Goal: Task Accomplishment & Management: Use online tool/utility

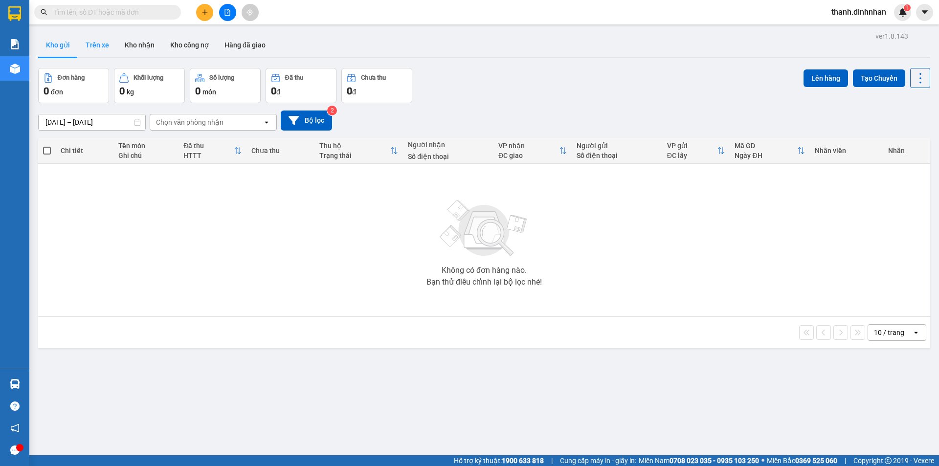
click at [87, 51] on button "Trên xe" at bounding box center [97, 44] width 39 height 23
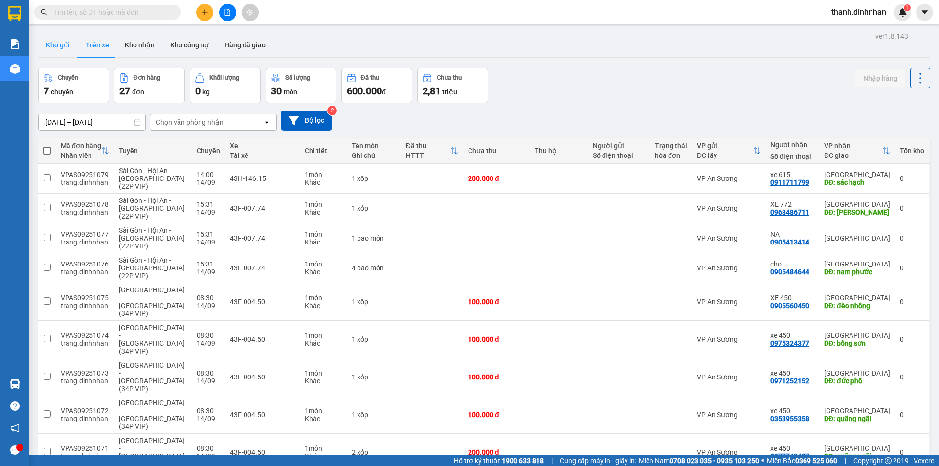
click at [62, 50] on button "Kho gửi" at bounding box center [58, 44] width 40 height 23
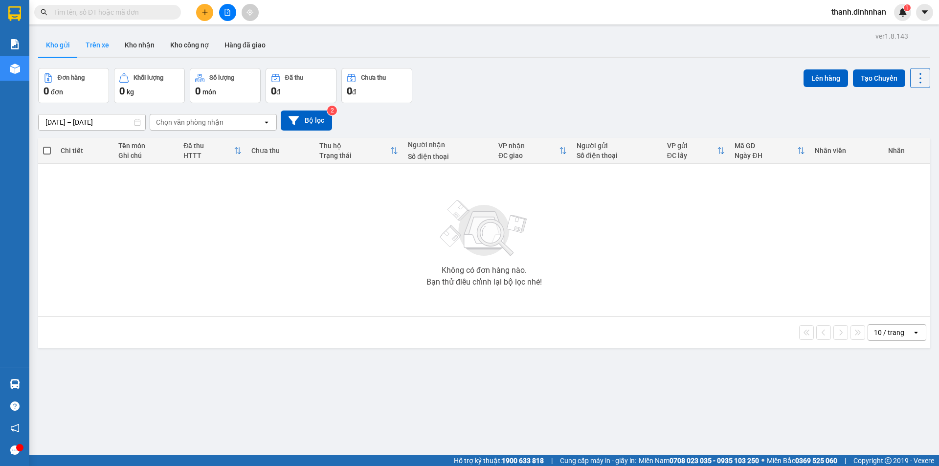
click at [100, 44] on button "Trên xe" at bounding box center [97, 44] width 39 height 23
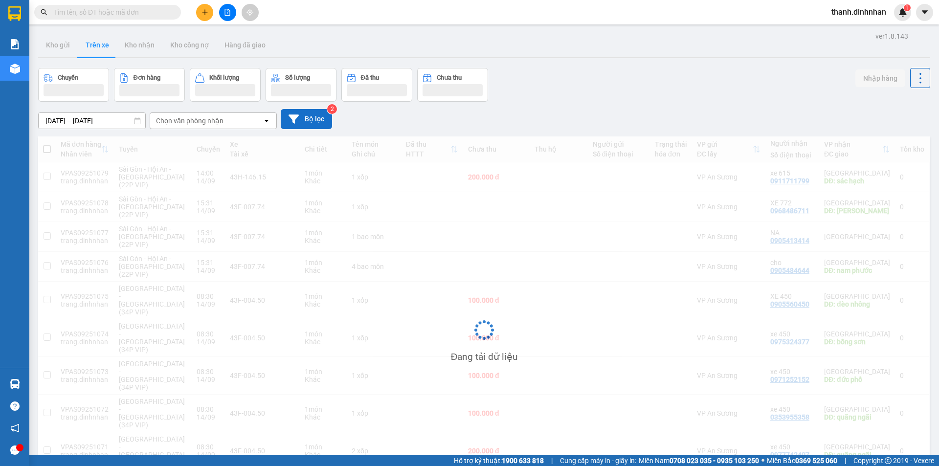
click at [300, 118] on button "Bộ lọc" at bounding box center [306, 119] width 51 height 20
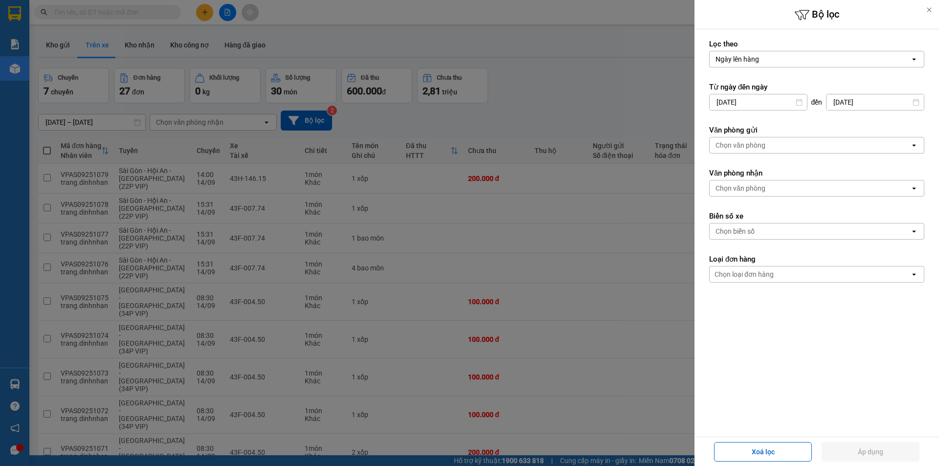
click at [769, 146] on div "Chọn văn phòng" at bounding box center [809, 145] width 200 height 16
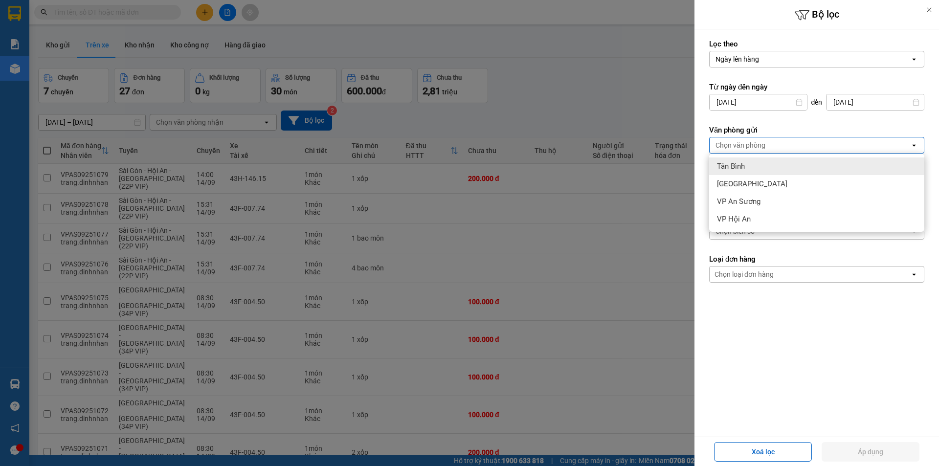
click at [734, 168] on span "Tân Bình" at bounding box center [731, 166] width 28 height 10
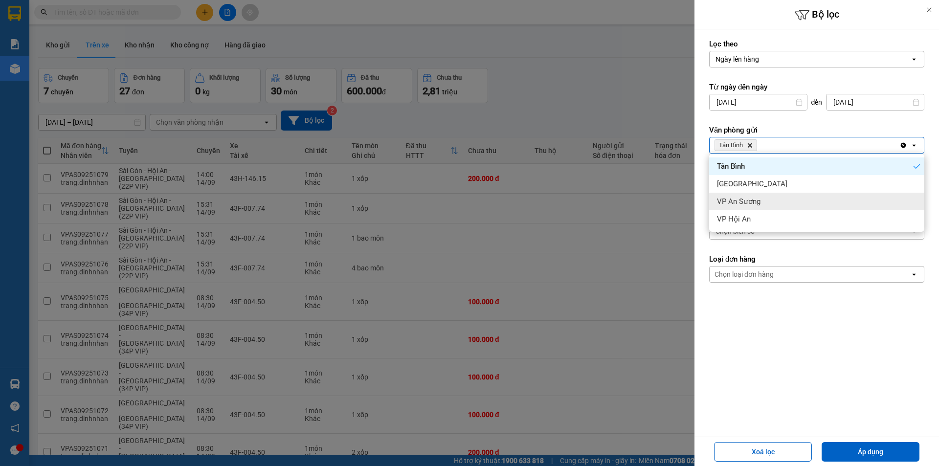
click at [740, 201] on span "VP An Sương" at bounding box center [739, 202] width 44 height 10
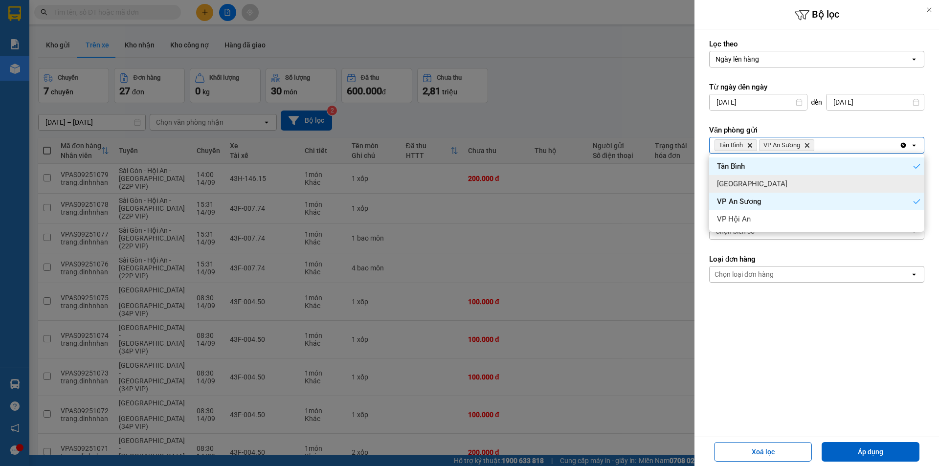
click at [738, 182] on span "Đà Nẵng" at bounding box center [752, 184] width 70 height 10
click at [821, 336] on form "Lọc theo Ngày lên hàng open Từ ngày đến ngày 13/09/2025 Press the down arrow ke…" at bounding box center [816, 204] width 215 height 331
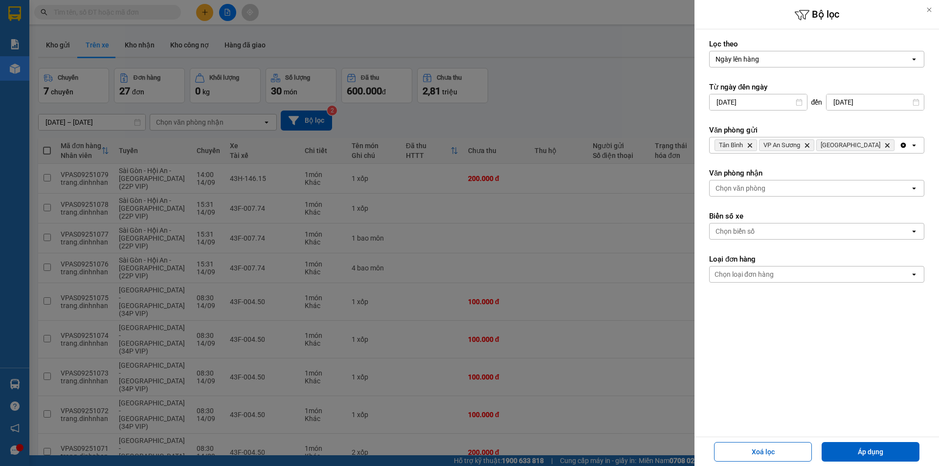
click at [755, 189] on div "Chọn văn phòng" at bounding box center [740, 188] width 50 height 10
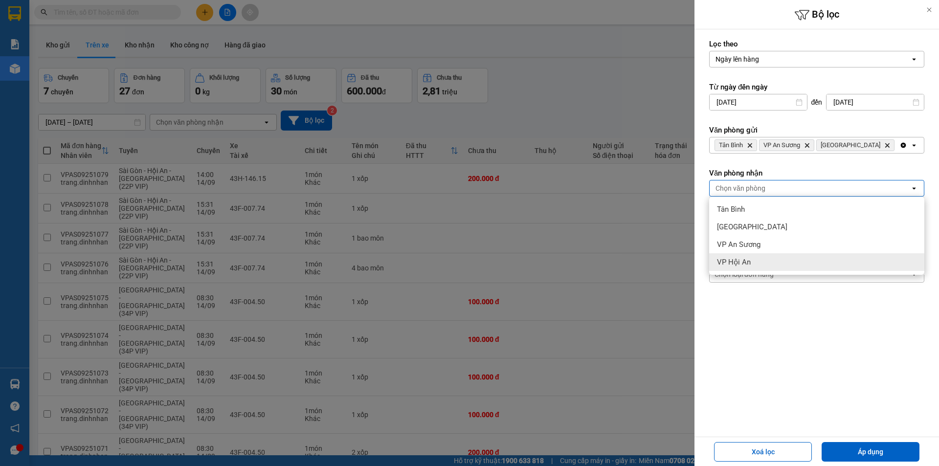
click at [749, 263] on span "VP Hội An" at bounding box center [734, 262] width 34 height 10
click at [871, 422] on div "Lọc theo Ngày lên hàng open Từ ngày đến ngày 13/09/2025 Press the down arrow ke…" at bounding box center [816, 232] width 244 height 407
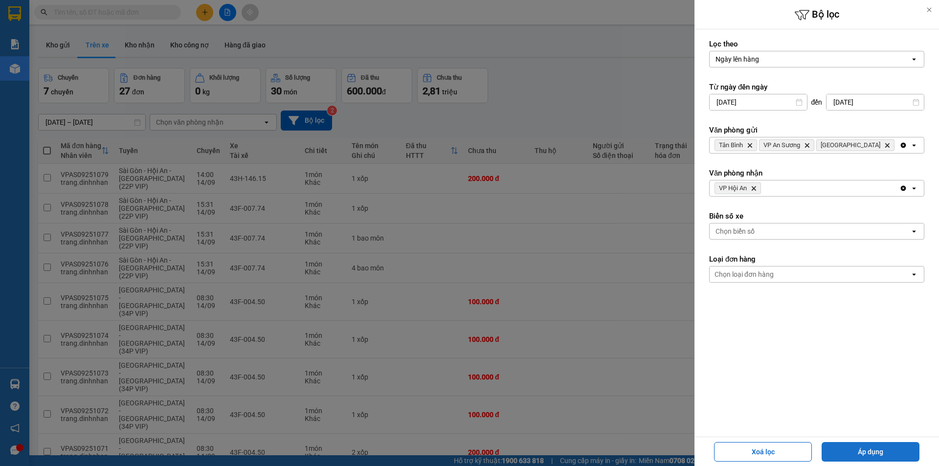
click at [872, 449] on button "Áp dụng" at bounding box center [870, 452] width 98 height 20
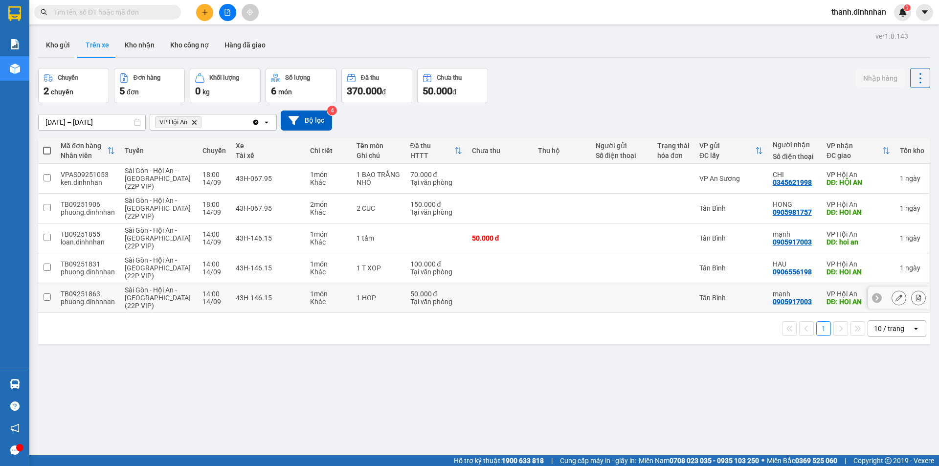
click at [41, 298] on td at bounding box center [47, 298] width 18 height 30
checkbox input "true"
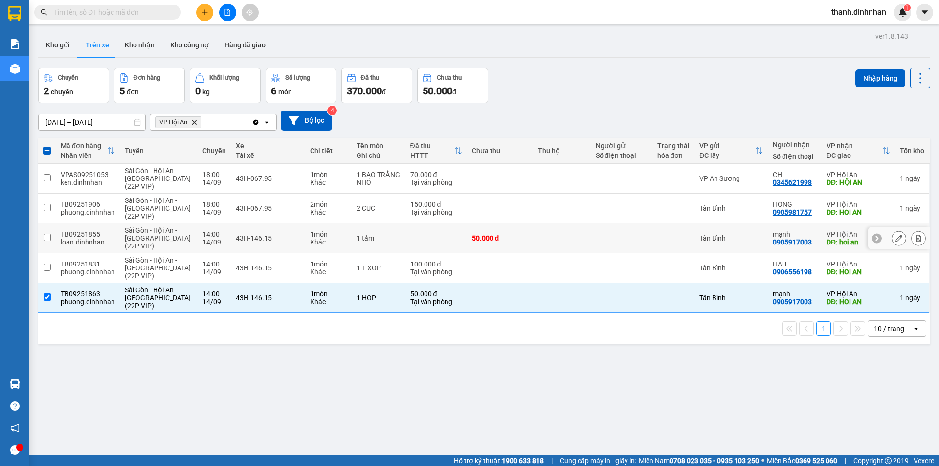
click at [51, 239] on td at bounding box center [47, 238] width 18 height 30
checkbox input "true"
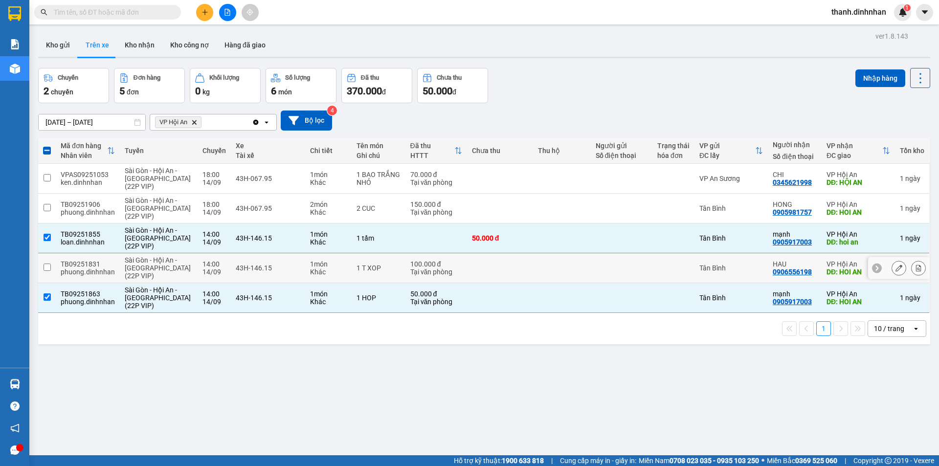
click at [51, 263] on td at bounding box center [47, 268] width 18 height 30
checkbox input "true"
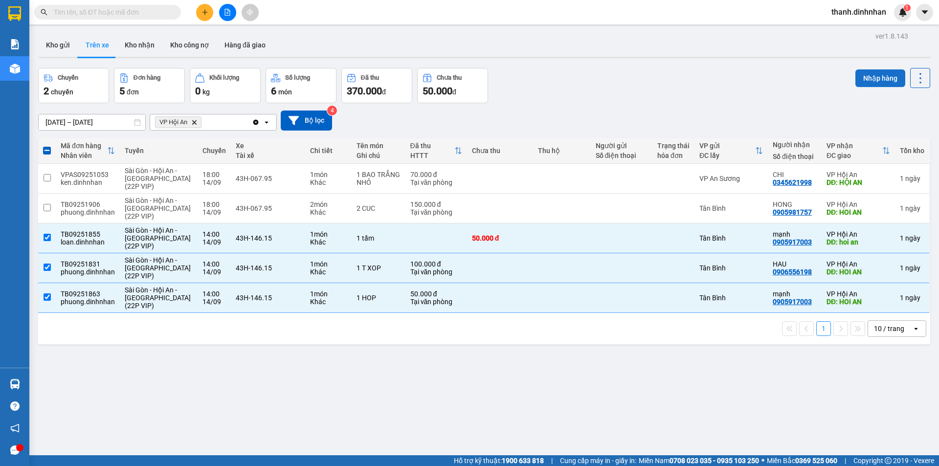
click at [856, 85] on button "Nhập hàng" at bounding box center [880, 78] width 50 height 18
checkbox input "false"
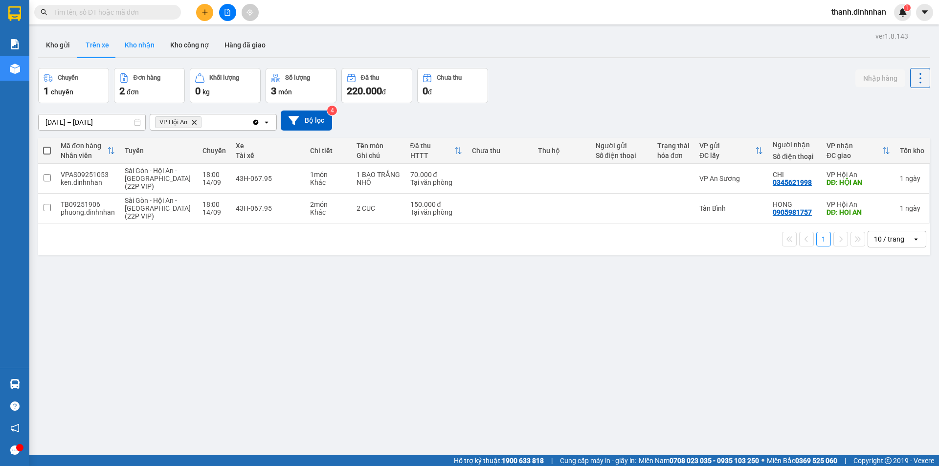
click at [142, 42] on button "Kho nhận" at bounding box center [139, 44] width 45 height 23
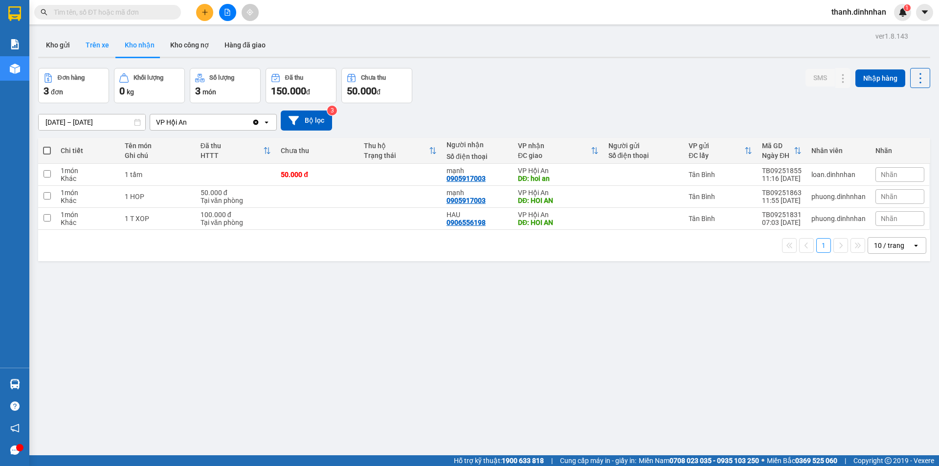
drag, startPoint x: 91, startPoint y: 33, endPoint x: 94, endPoint y: 50, distance: 17.8
click at [91, 38] on div "ver 1.8.143 Kho gửi Trên xe Kho nhận Kho công nợ Hàng đã giao Đơn hàng 3 đơn Kh…" at bounding box center [484, 262] width 900 height 466
click at [94, 50] on button "Trên xe" at bounding box center [97, 44] width 39 height 23
type input "13/09/2025 – 15/09/2025"
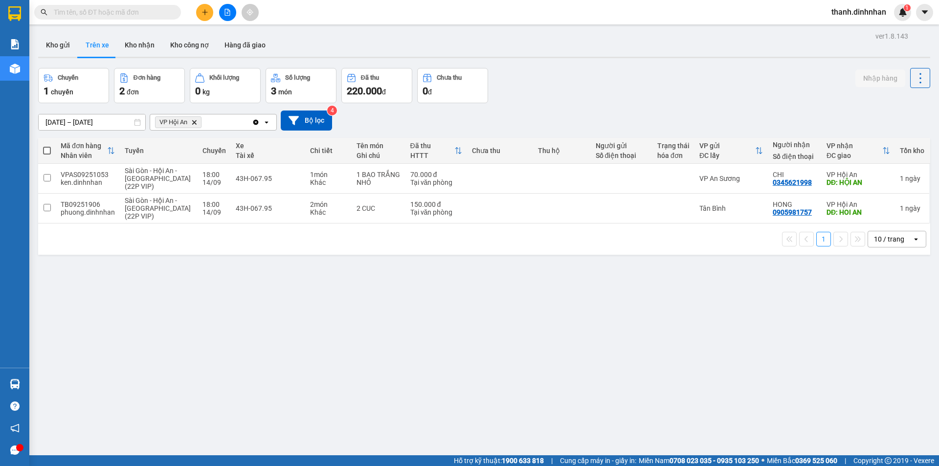
click at [436, 330] on div "ver 1.8.143 Kho gửi Trên xe Kho nhận Kho công nợ Hàng đã giao Chuyến 1 chuyến Đ…" at bounding box center [484, 262] width 900 height 466
click at [67, 48] on button "Kho gửi" at bounding box center [58, 44] width 40 height 23
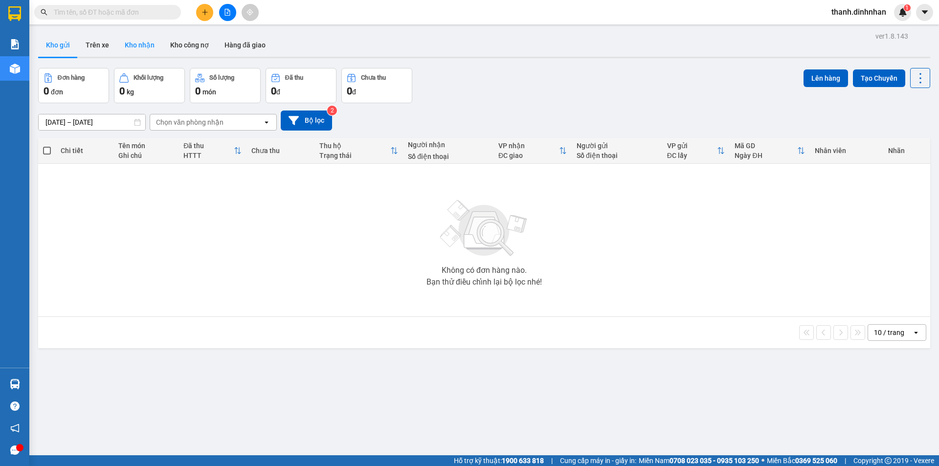
click at [140, 45] on button "Kho nhận" at bounding box center [139, 44] width 45 height 23
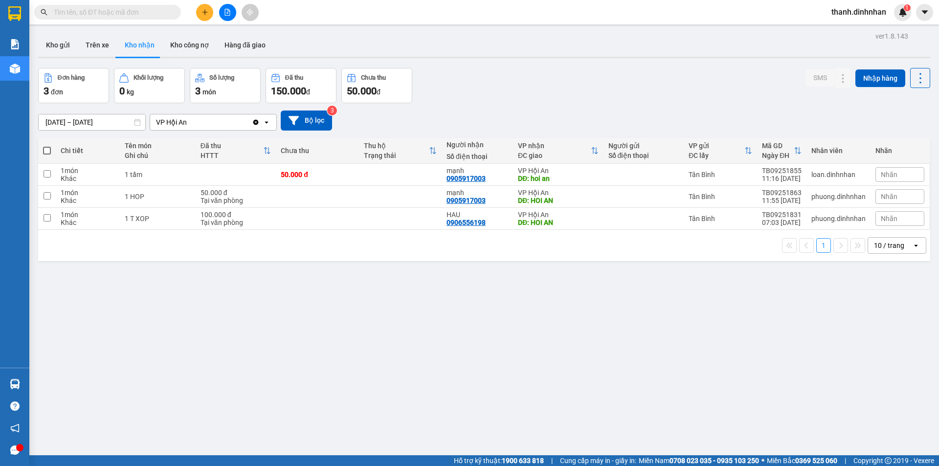
click at [283, 334] on div "ver 1.8.143 Kho gửi Trên xe Kho nhận Kho công nợ Hàng đã giao Đơn hàng 3 đơn Kh…" at bounding box center [484, 262] width 900 height 466
click at [413, 341] on div "ver 1.8.143 Kho gửi Trên xe Kho nhận Kho công nợ Hàng đã giao Đơn hàng 3 đơn Kh…" at bounding box center [484, 262] width 900 height 466
click at [859, 176] on icon at bounding box center [862, 174] width 7 height 7
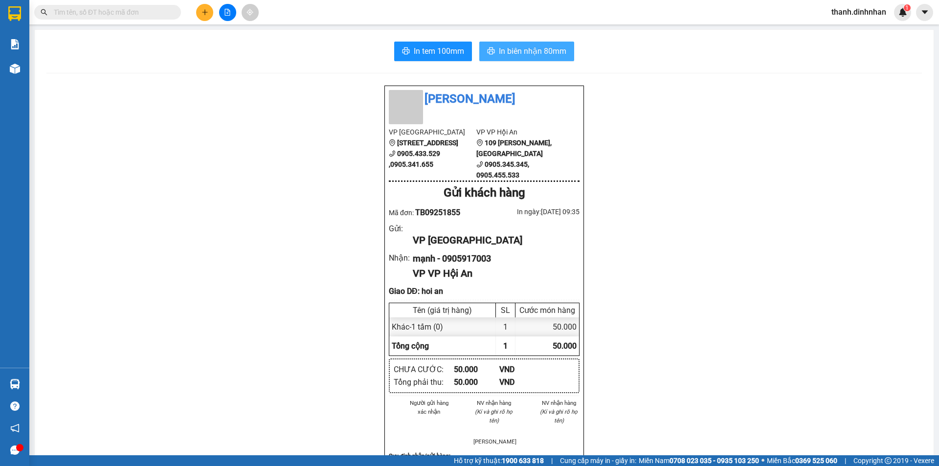
click at [500, 53] on span "In biên nhận 80mm" at bounding box center [532, 51] width 67 height 12
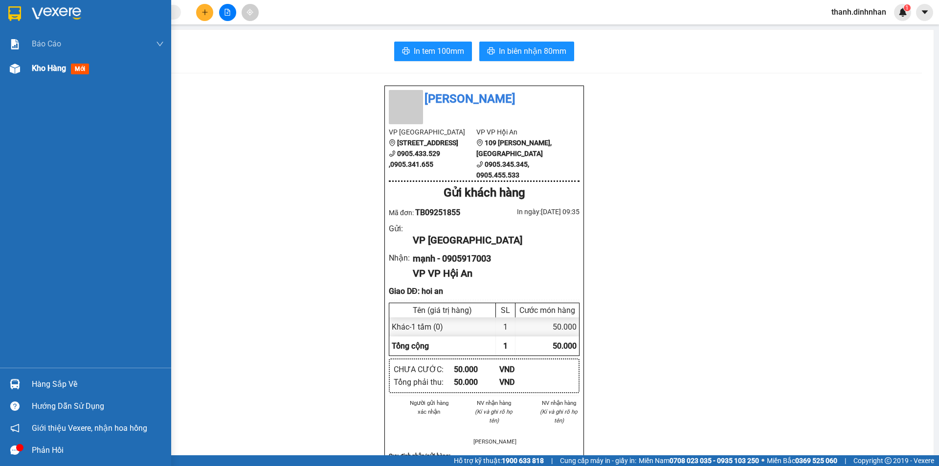
drag, startPoint x: 9, startPoint y: 70, endPoint x: 118, endPoint y: 69, distance: 109.0
click at [9, 70] on div at bounding box center [14, 68] width 17 height 17
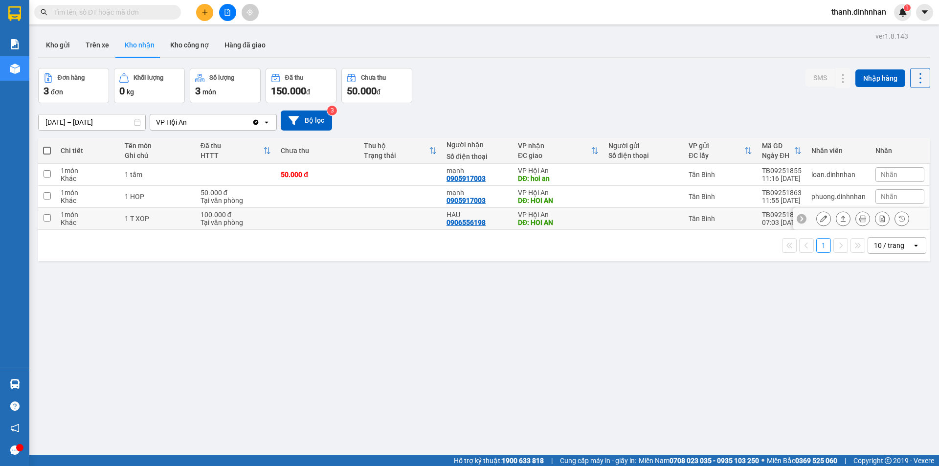
click at [839, 219] on button at bounding box center [843, 218] width 14 height 17
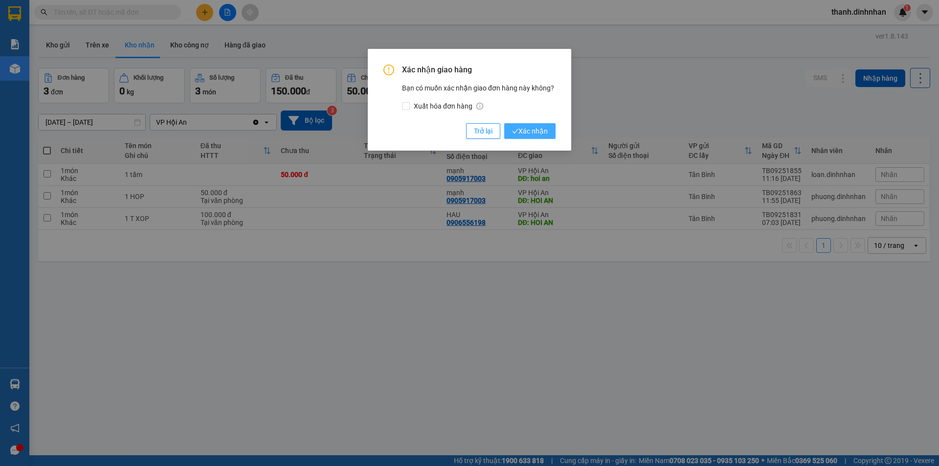
click at [536, 130] on span "Xác nhận" at bounding box center [530, 131] width 36 height 11
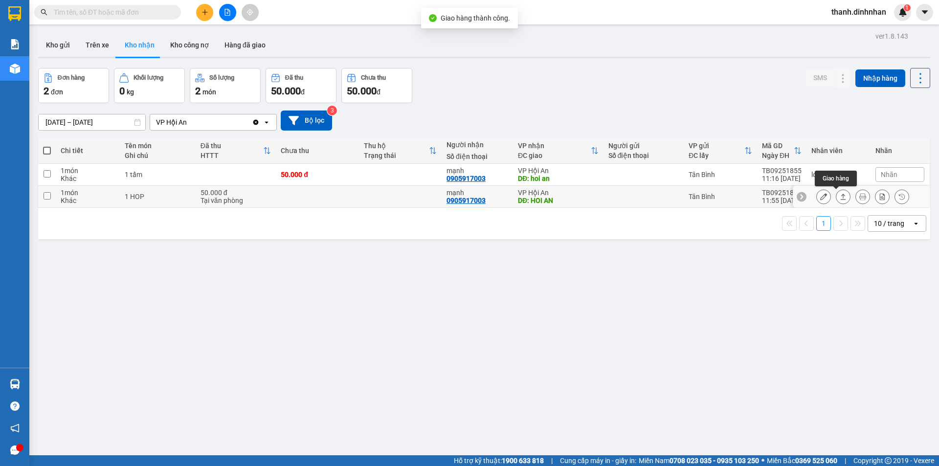
click at [839, 196] on icon at bounding box center [842, 196] width 7 height 7
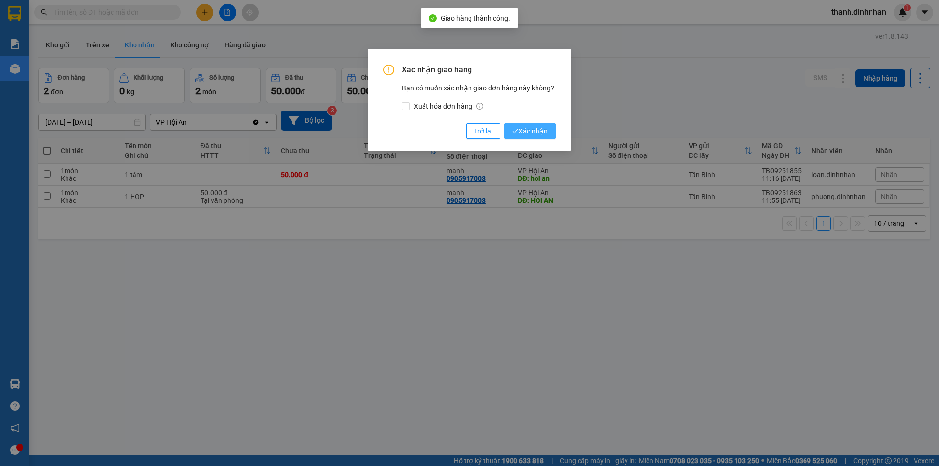
click at [521, 128] on span "Xác nhận" at bounding box center [530, 131] width 36 height 11
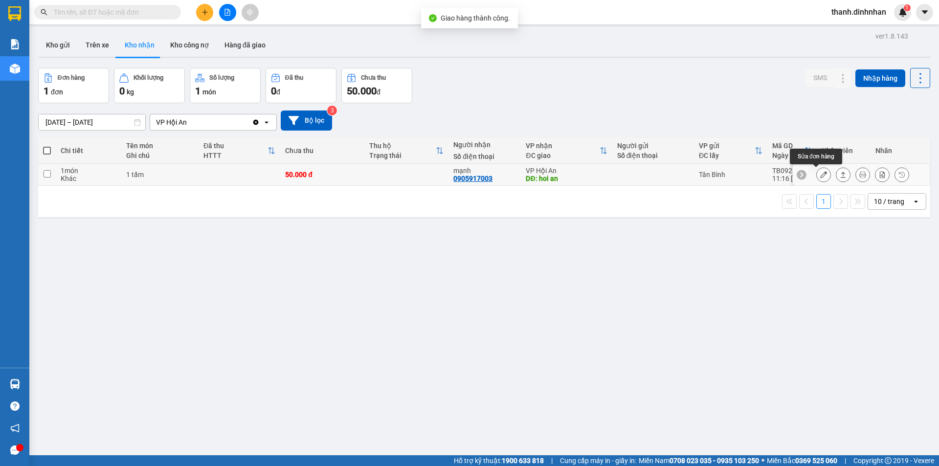
click at [820, 174] on icon at bounding box center [823, 174] width 7 height 7
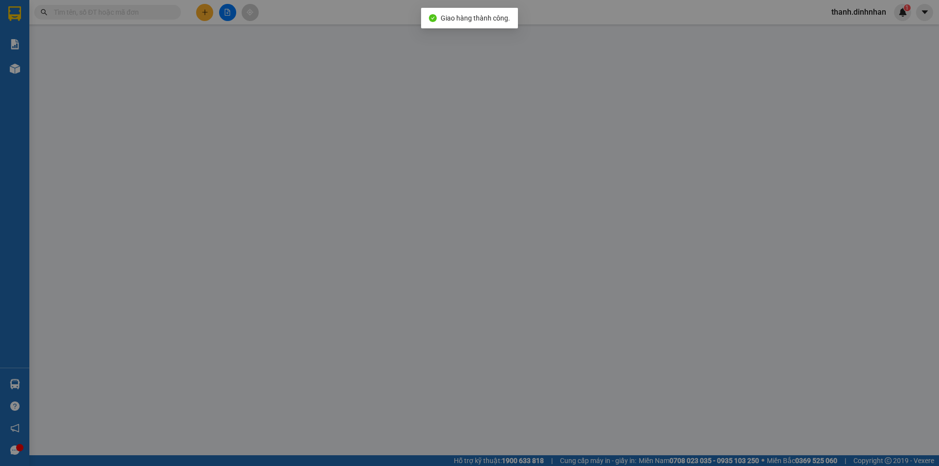
type input "0905917003"
type input "mạnh"
type input "hoi an"
type input "50.000"
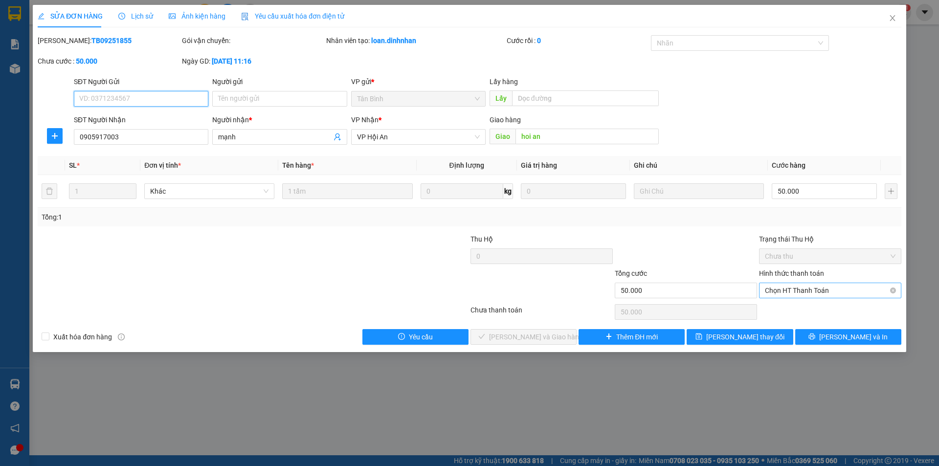
click at [812, 290] on span "Chọn HT Thanh Toán" at bounding box center [830, 290] width 131 height 15
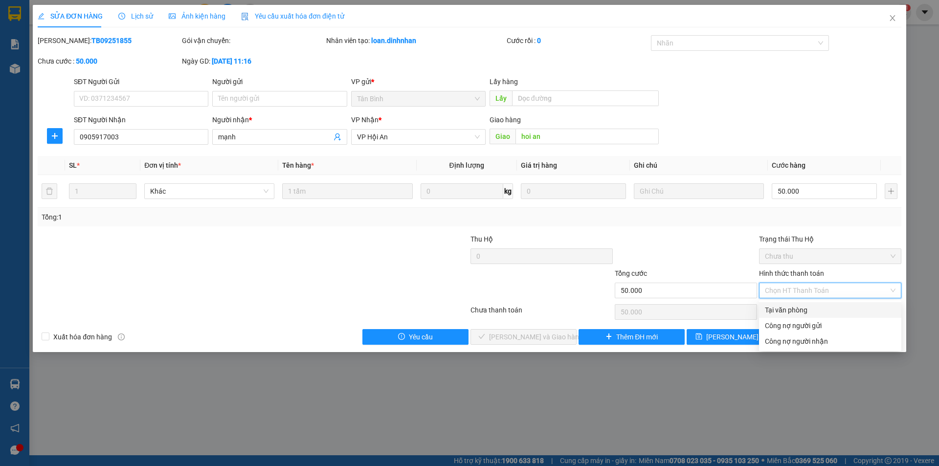
click at [795, 310] on div "Tại văn phòng" at bounding box center [830, 310] width 131 height 11
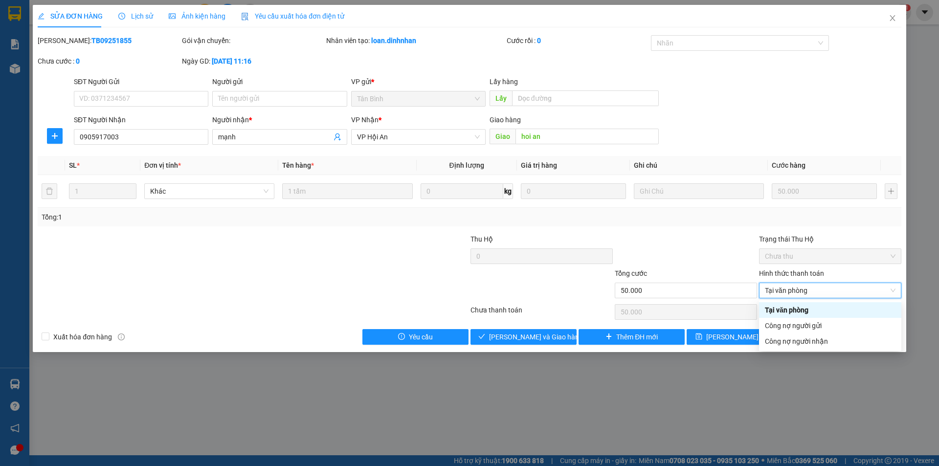
type input "0"
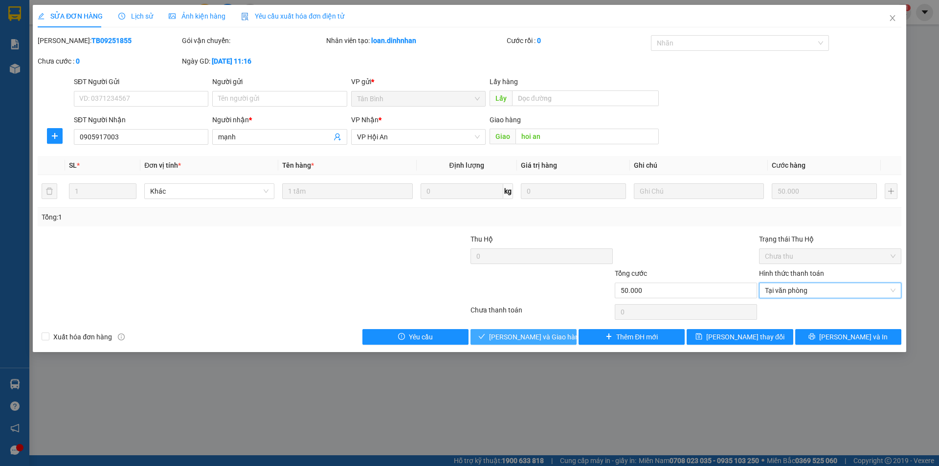
click at [529, 334] on span "Lưu và Giao hàng" at bounding box center [536, 336] width 94 height 11
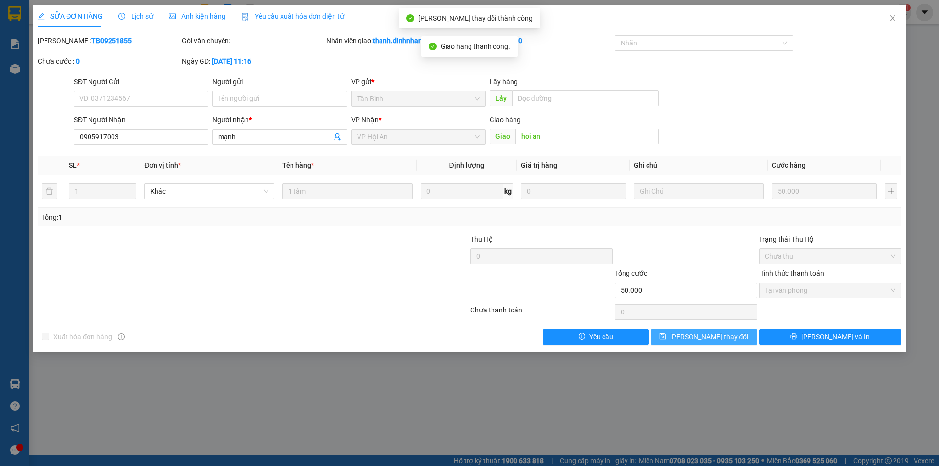
click at [721, 342] on button "Lưu thay đổi" at bounding box center [704, 337] width 106 height 16
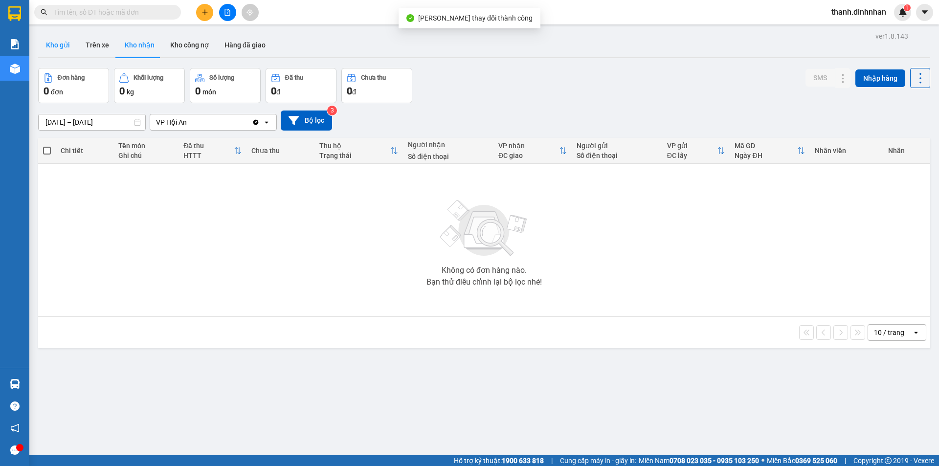
click at [55, 39] on button "Kho gửi" at bounding box center [58, 44] width 40 height 23
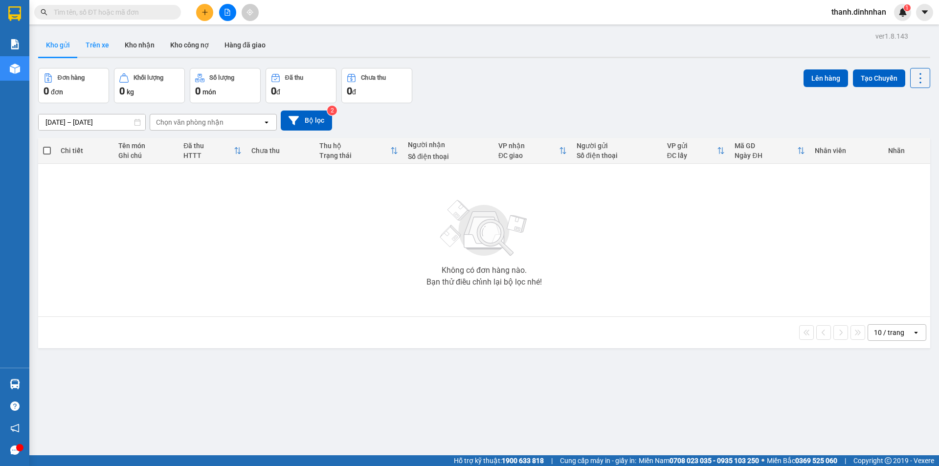
click at [106, 50] on button "Trên xe" at bounding box center [97, 44] width 39 height 23
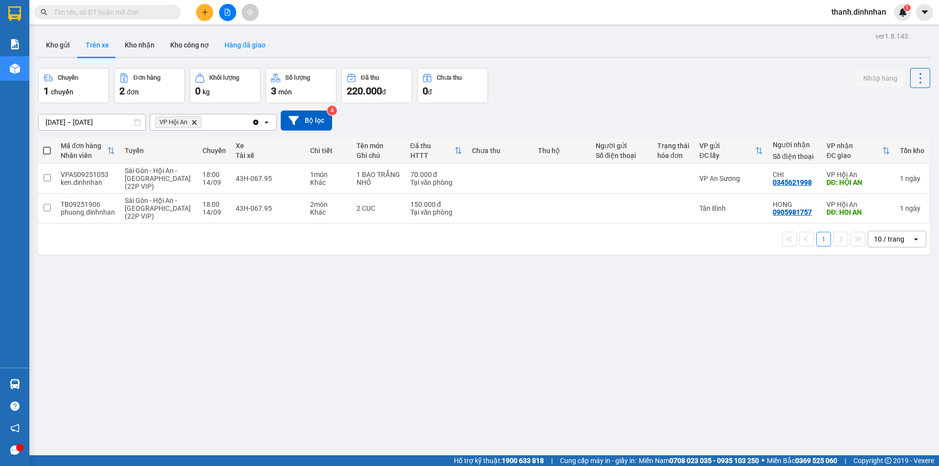
click at [245, 56] on button "Hàng đã giao" at bounding box center [245, 44] width 57 height 23
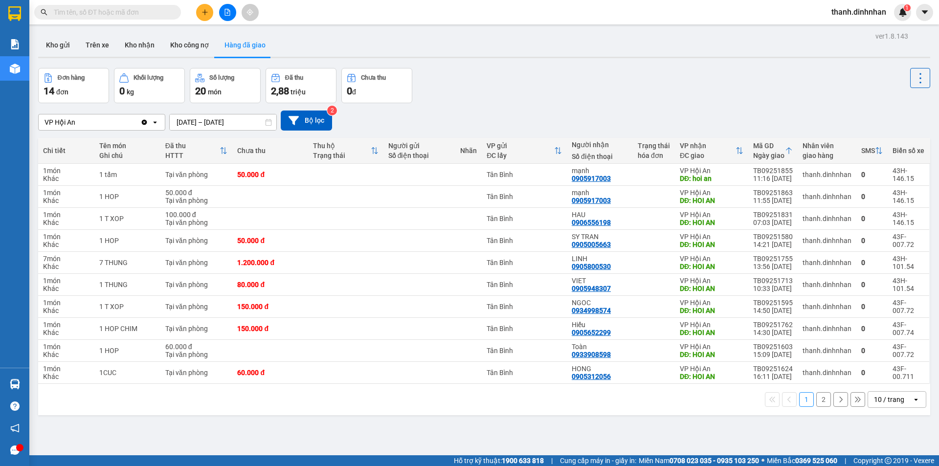
click at [222, 129] on div "ver 1.8.143 Kho gửi Trên xe Kho nhận Kho công nợ Hàng đã giao Đơn hàng 14 đơn K…" at bounding box center [484, 262] width 900 height 466
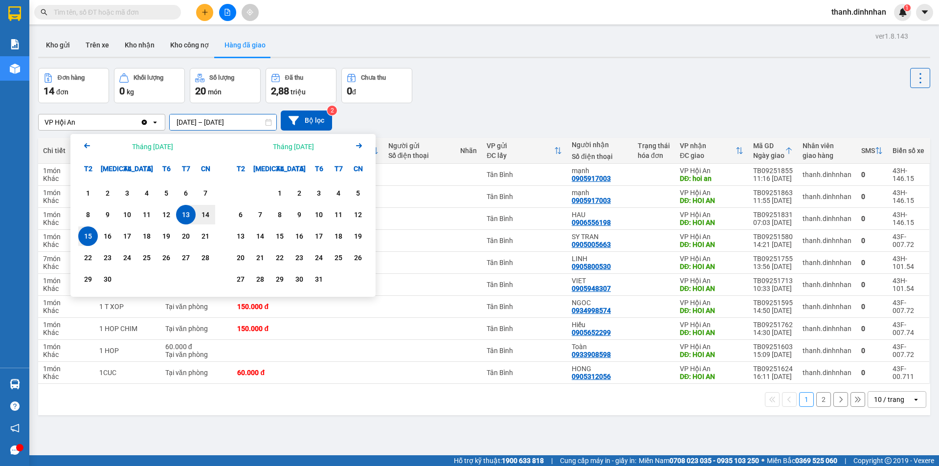
click at [86, 235] on div "15" at bounding box center [88, 236] width 14 height 12
click at [85, 235] on div "15" at bounding box center [88, 236] width 14 height 12
type input "15/09/2025 – 15/09/2025"
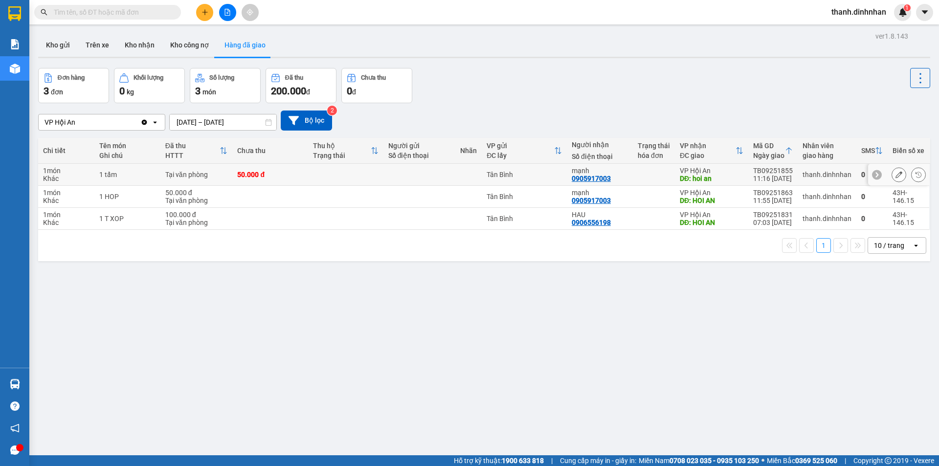
click at [588, 175] on div "0905917003" at bounding box center [590, 179] width 39 height 8
copy div "0905917003"
click at [583, 222] on div "0906556198" at bounding box center [590, 223] width 39 height 8
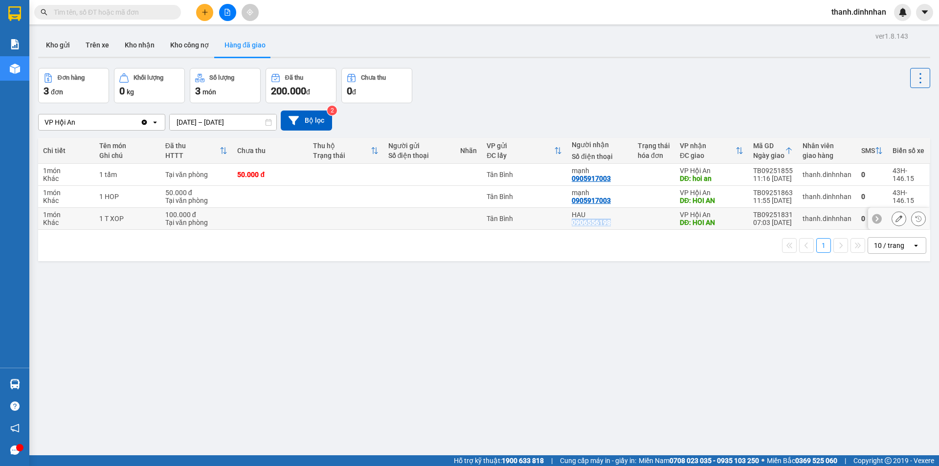
copy div "0906556198"
drag, startPoint x: 385, startPoint y: 343, endPoint x: 381, endPoint y: 331, distance: 11.8
click at [382, 341] on div "ver 1.8.143 Kho gửi Trên xe Kho nhận Kho công nợ Hàng đã giao Đơn hàng 3 đơn Kh…" at bounding box center [484, 262] width 900 height 466
click at [93, 40] on button "Trên xe" at bounding box center [97, 44] width 39 height 23
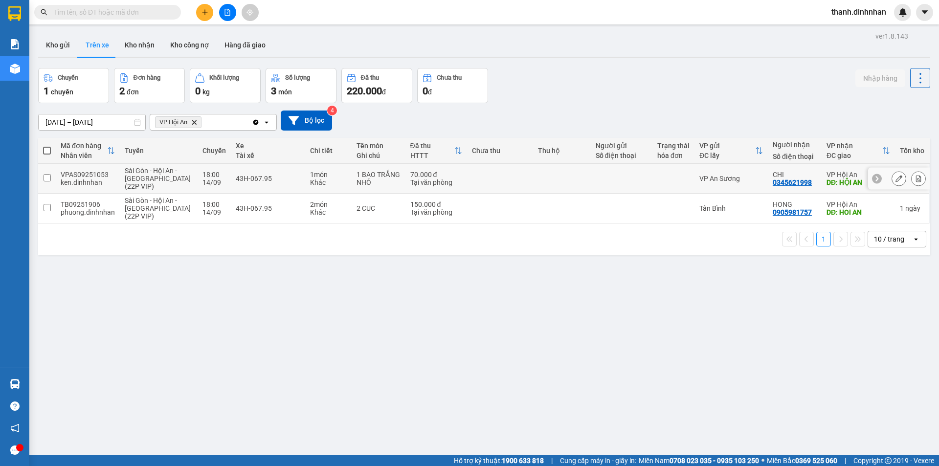
click at [784, 179] on div "0345621998" at bounding box center [791, 182] width 39 height 8
copy div "0345621998"
click at [724, 327] on div "ver 1.8.143 Kho gửi Trên xe Kho nhận Kho công nợ Hàng đã giao Chuyến 1 chuyến Đ…" at bounding box center [484, 262] width 900 height 466
click at [773, 211] on div "0905981757" at bounding box center [791, 212] width 39 height 8
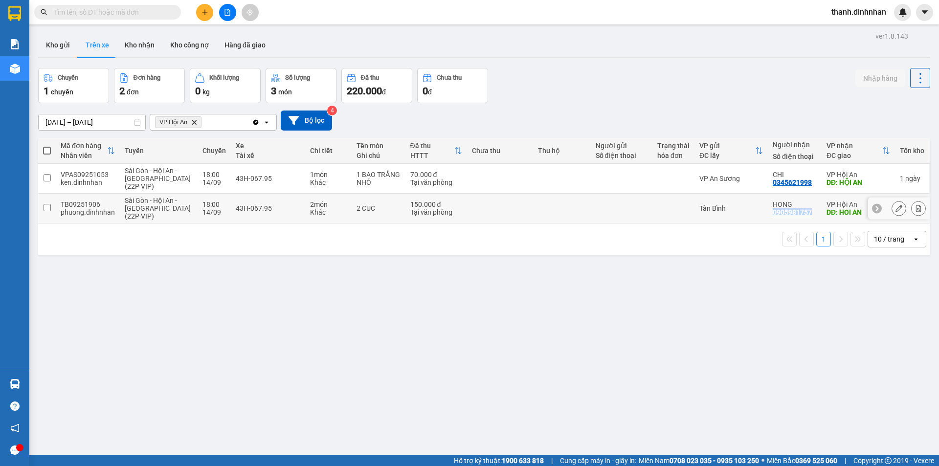
click at [773, 211] on div "0905981757" at bounding box center [791, 212] width 39 height 8
copy div "0905981757"
click at [460, 278] on div "ver 1.8.143 Kho gửi Trên xe Kho nhận Kho công nợ Hàng đã giao Chuyến 1 chuyến Đ…" at bounding box center [484, 262] width 900 height 466
click at [422, 349] on div "ver 1.8.143 Kho gửi Trên xe Kho nhận Kho công nợ Hàng đã giao Chuyến 1 chuyến Đ…" at bounding box center [484, 262] width 900 height 466
click at [241, 42] on button "Hàng đã giao" at bounding box center [245, 44] width 57 height 23
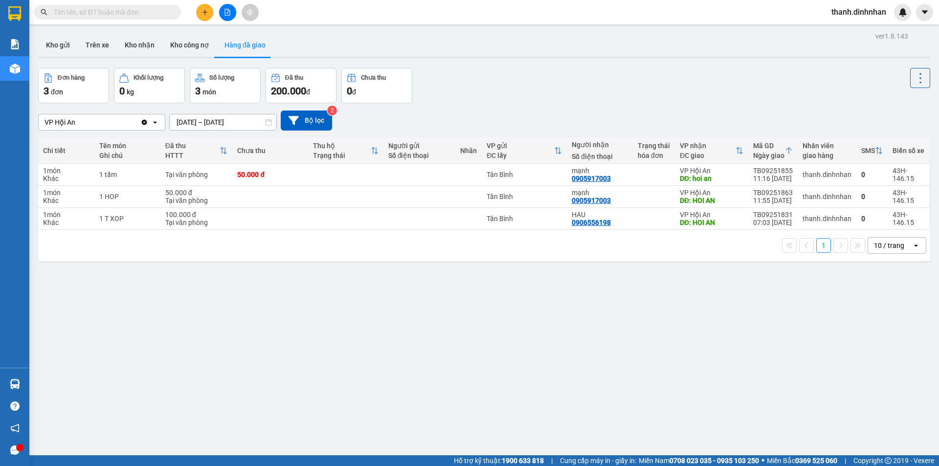
drag, startPoint x: 392, startPoint y: 361, endPoint x: 390, endPoint y: 355, distance: 6.2
click at [392, 357] on div "ver 1.8.143 Kho gửi Trên xe Kho nhận Kho công nợ Hàng đã giao Đơn hàng 3 đơn Kh…" at bounding box center [484, 262] width 900 height 466
click at [99, 46] on button "Trên xe" at bounding box center [97, 44] width 39 height 23
